Goal: Navigation & Orientation: Go to known website

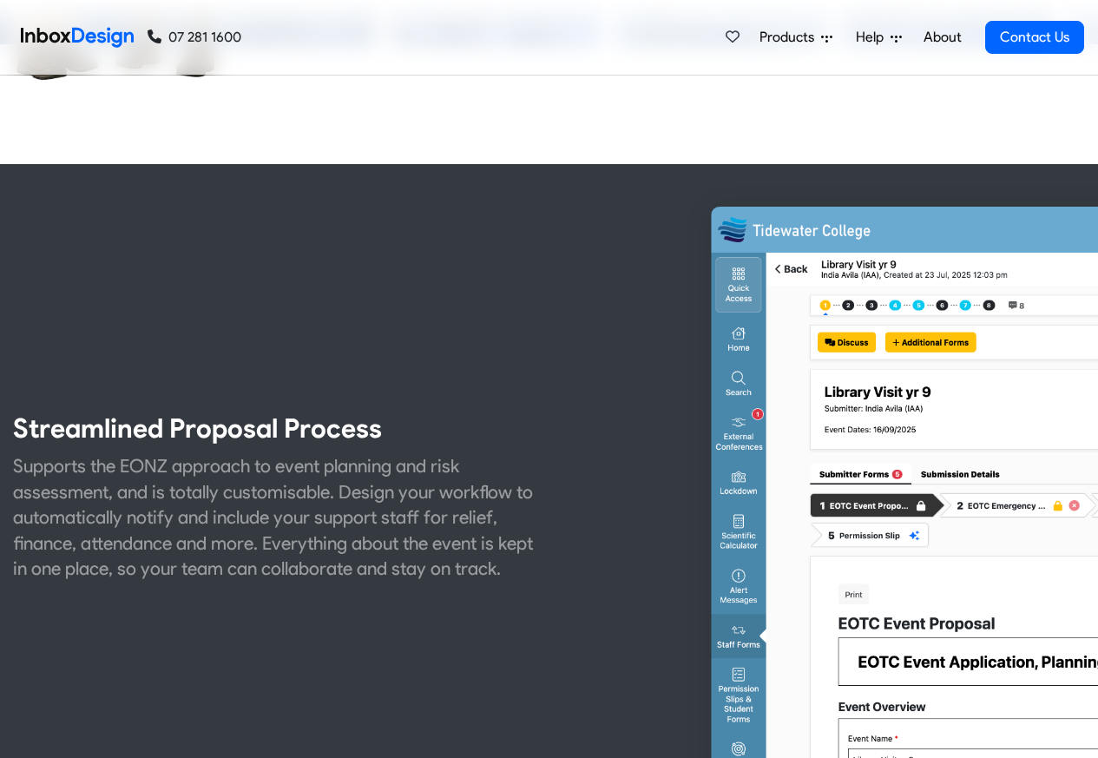
scroll to position [625, 0]
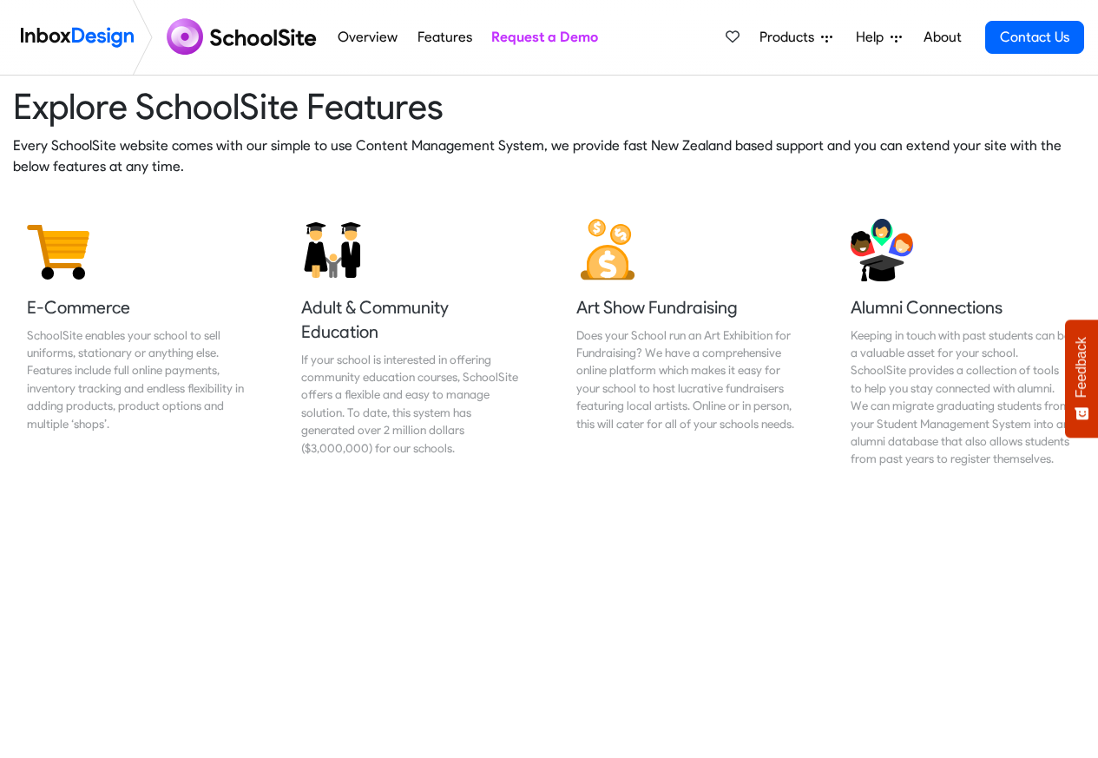
scroll to position [2499, 0]
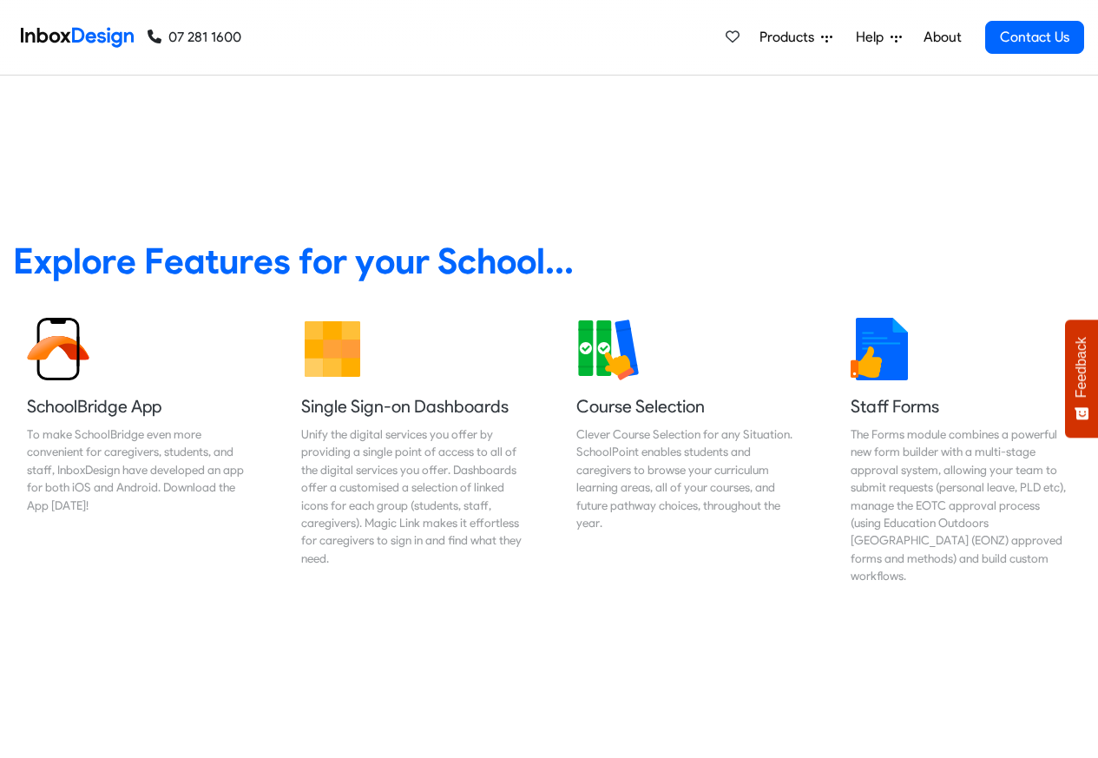
scroll to position [729, 0]
